Goal: Check status: Check status

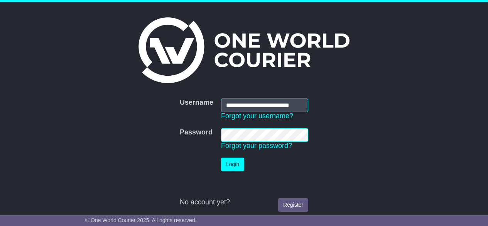
click at [233, 166] on button "Login" at bounding box center [232, 163] width 23 height 13
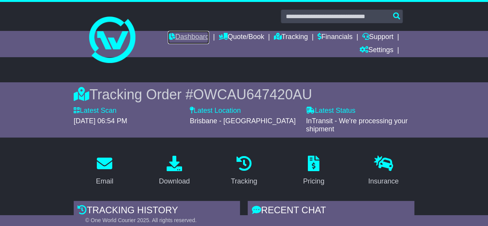
click at [187, 36] on link "Dashboard" at bounding box center [188, 37] width 41 height 13
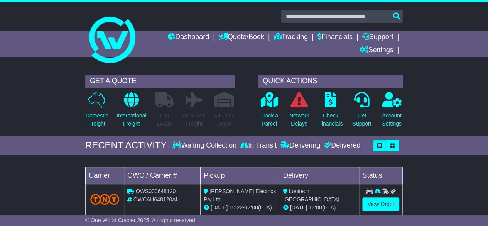
scroll to position [77, 0]
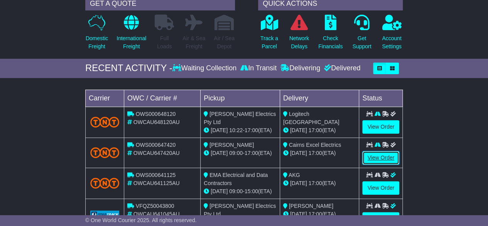
click at [375, 154] on link "View Order" at bounding box center [380, 157] width 37 height 13
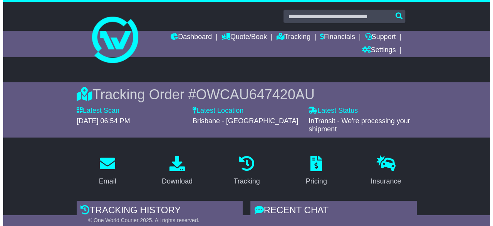
scroll to position [116, 0]
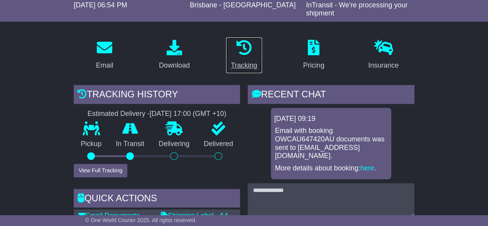
click at [244, 51] on icon at bounding box center [243, 47] width 15 height 15
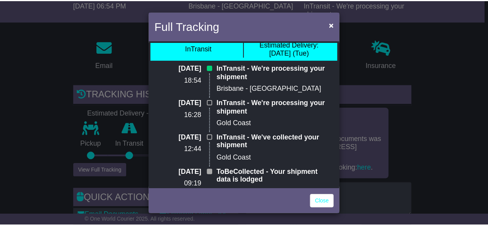
scroll to position [0, 0]
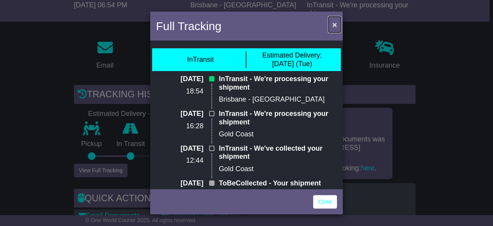
click at [332, 20] on button "×" at bounding box center [335, 25] width 12 height 16
